Goal: Task Accomplishment & Management: Manage account settings

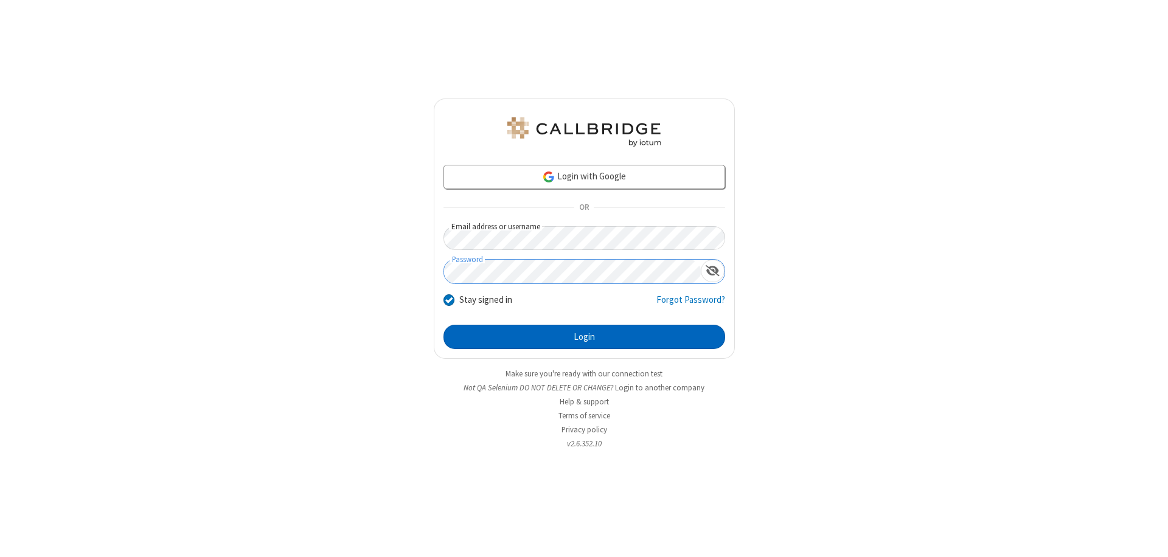
click at [584, 337] on button "Login" at bounding box center [584, 337] width 282 height 24
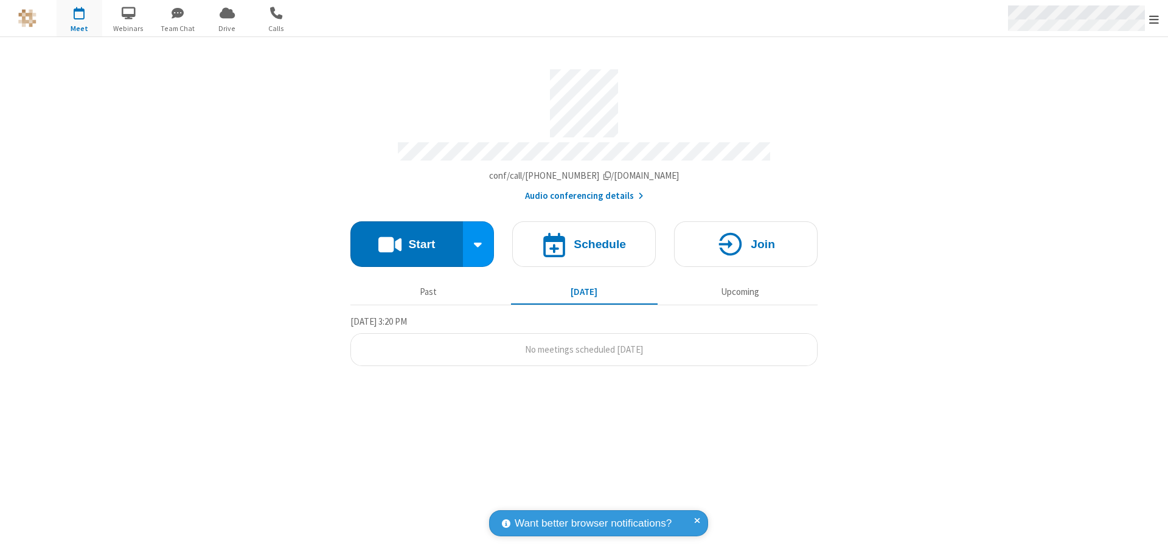
click at [1154, 19] on span "Open menu" at bounding box center [1154, 19] width 10 height 12
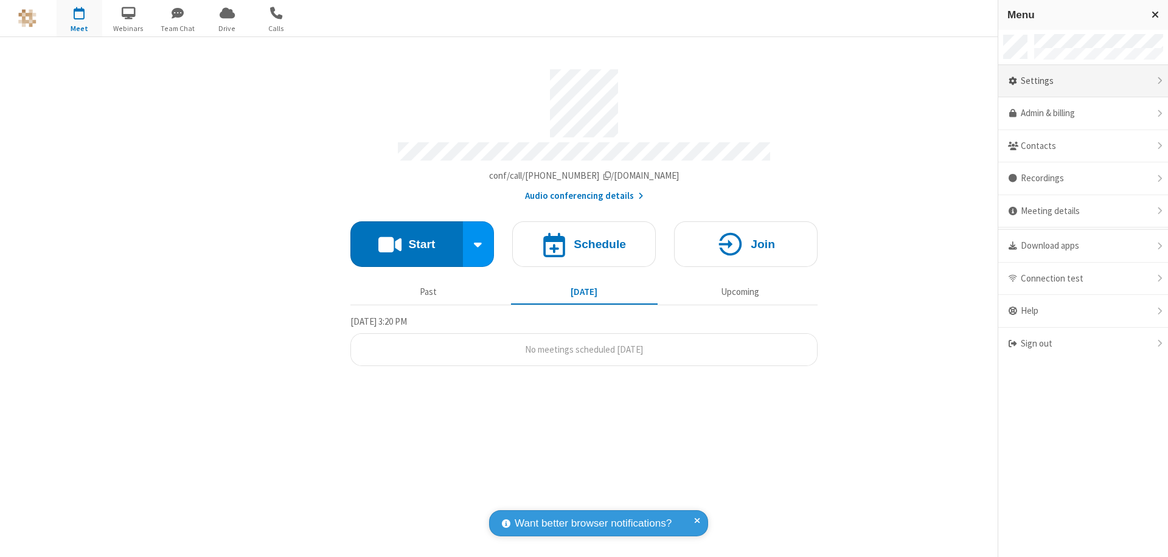
click at [1083, 81] on div "Settings" at bounding box center [1083, 81] width 170 height 33
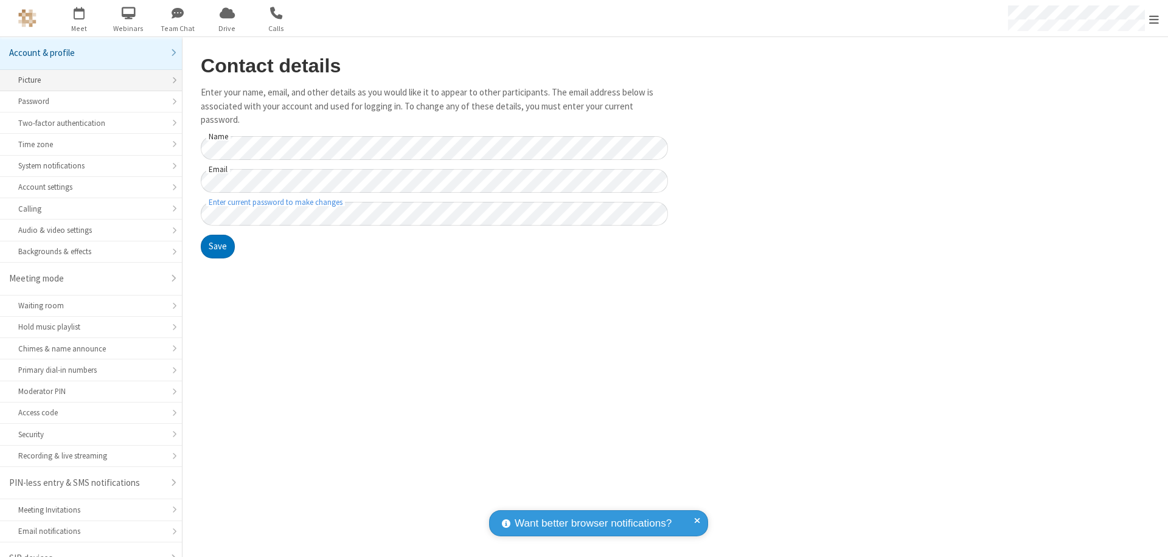
click at [86, 74] on div "Picture" at bounding box center [90, 80] width 145 height 12
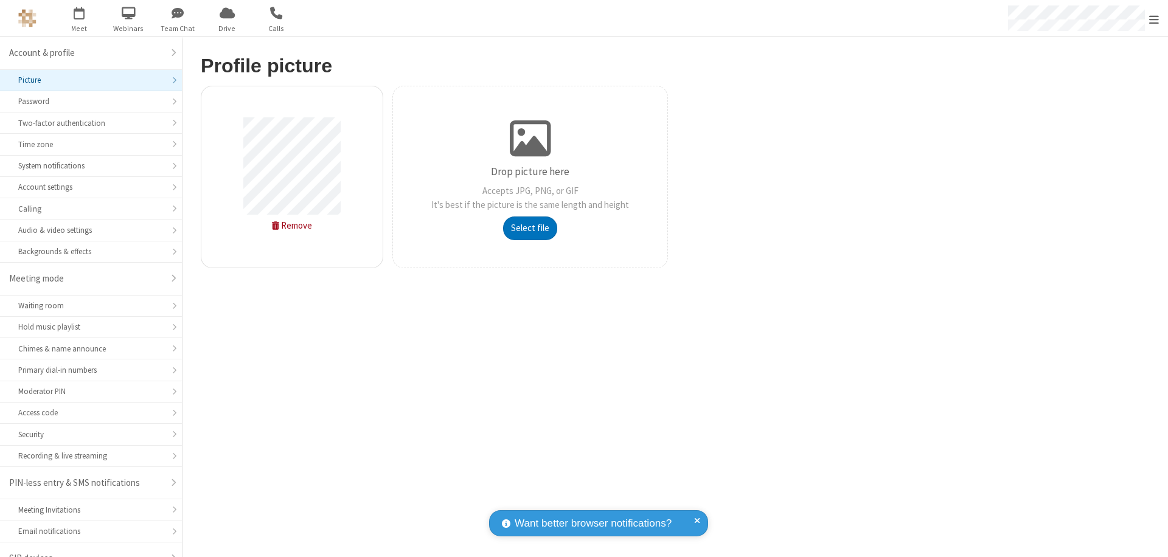
scroll to position [17, 0]
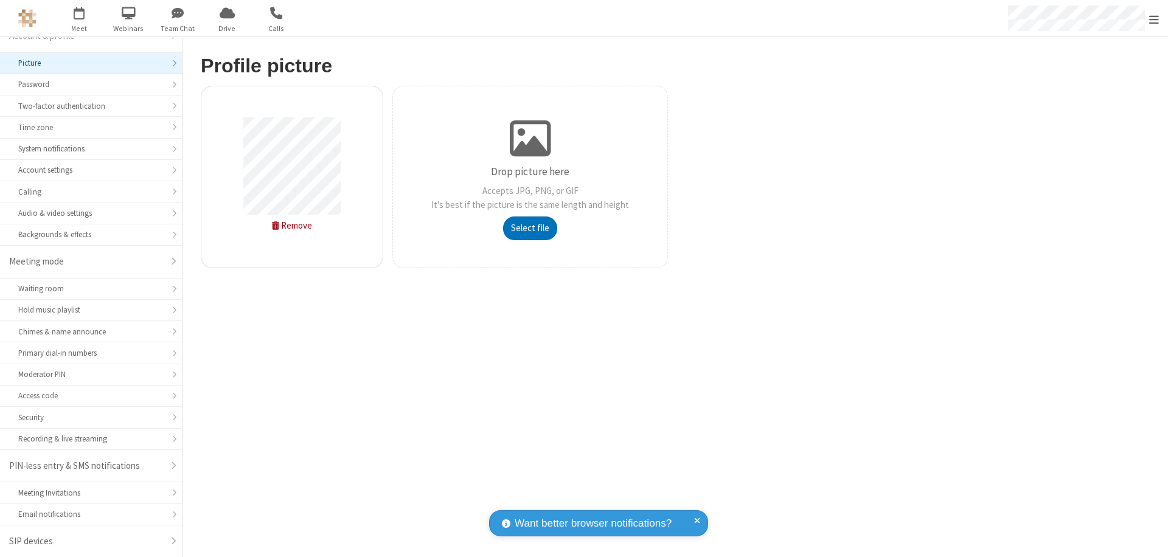
type input "C:\fakepath\avatar_image_test_2.jpg"
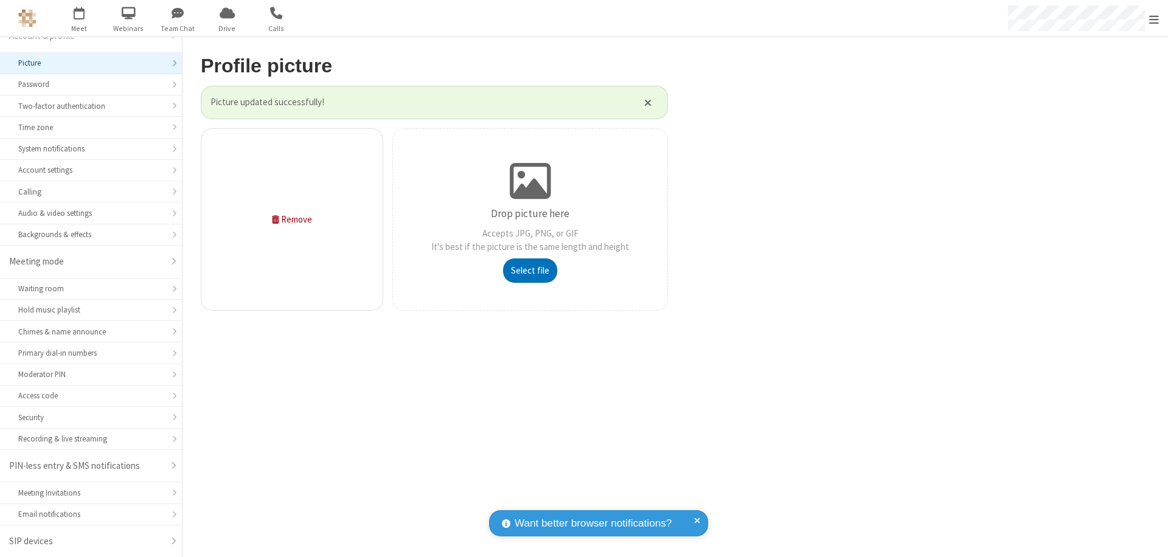
click at [1154, 19] on span "Open menu" at bounding box center [1154, 19] width 10 height 12
click at [79, 18] on span "button" at bounding box center [80, 12] width 46 height 21
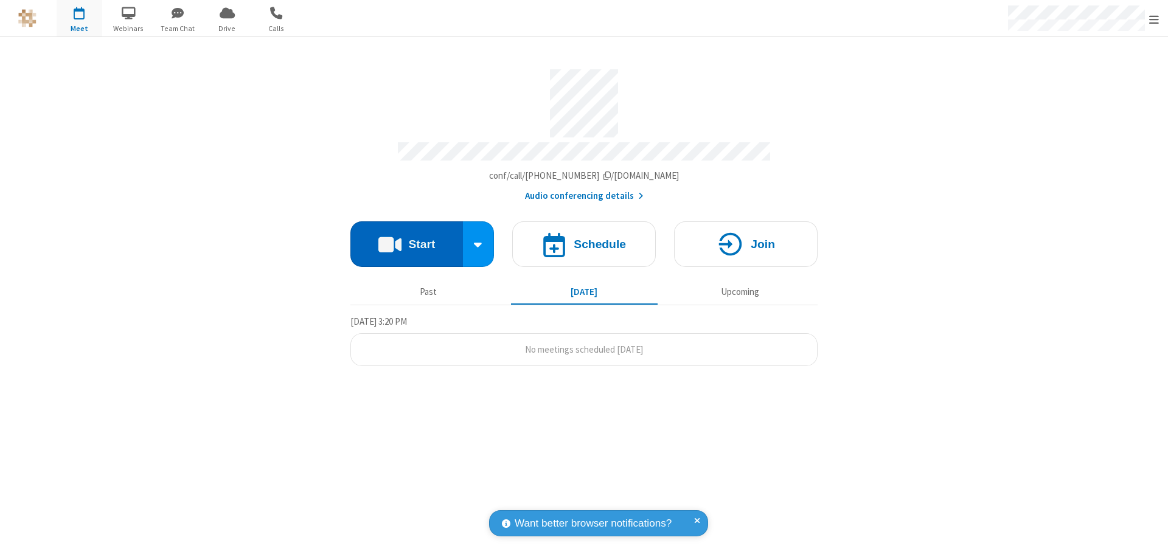
click at [406, 238] on button "Start" at bounding box center [406, 244] width 113 height 46
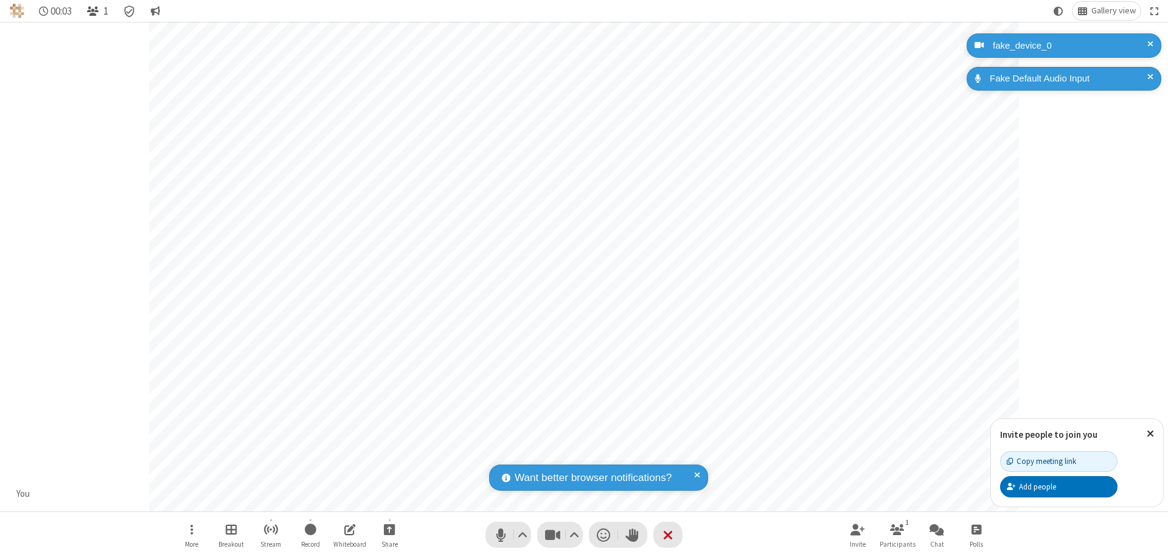
click at [94, 11] on span "Open participant list" at bounding box center [93, 11] width 12 height 12
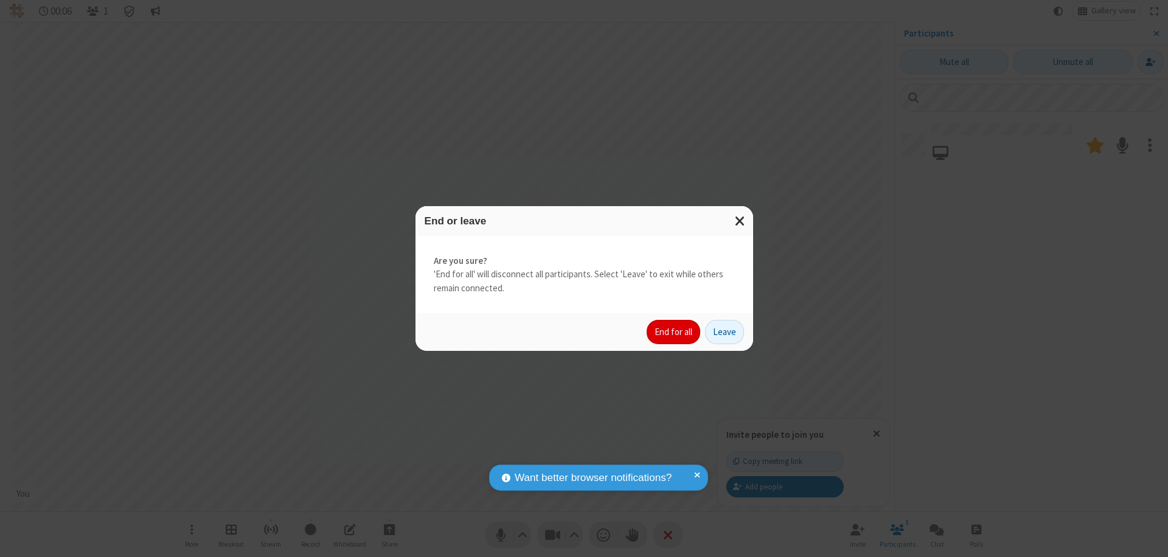
click at [674, 332] on button "End for all" at bounding box center [674, 332] width 54 height 24
